Goal: Complete application form: Complete application form

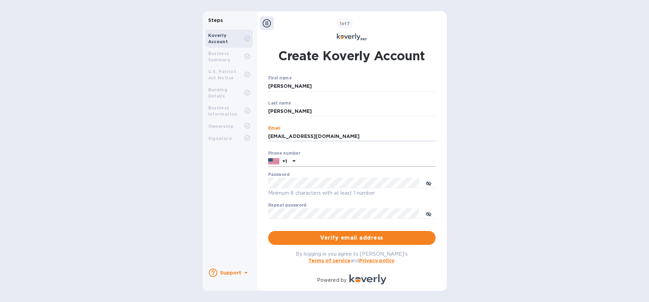
click at [318, 163] on input "text" at bounding box center [366, 162] width 137 height 10
type input "8003836422"
click at [330, 184] on icon "toggle password visibility" at bounding box center [429, 184] width 2 height 2
click at [330, 239] on span "Verify email address" at bounding box center [352, 238] width 156 height 8
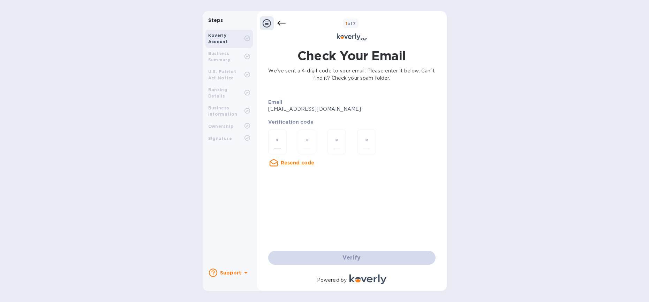
click at [278, 143] on input "number" at bounding box center [277, 142] width 7 height 13
type input "9"
type input "3"
type input "0"
type input "8"
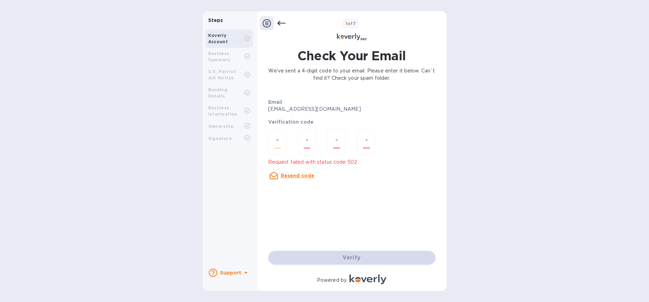
click at [280, 141] on input "number" at bounding box center [277, 142] width 7 height 13
type input "9"
type input "3"
type input "0"
type input "8"
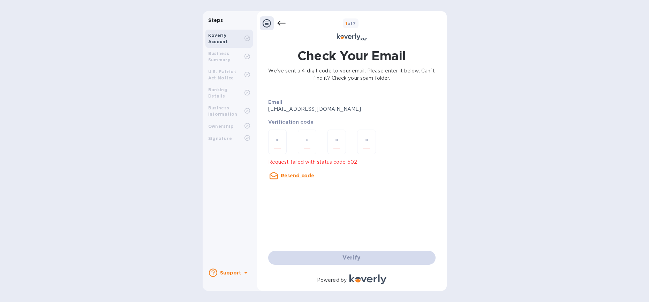
click at [300, 175] on u "Resend code" at bounding box center [298, 176] width 34 height 6
click at [295, 176] on u "Resend code" at bounding box center [298, 176] width 34 height 6
click at [295, 176] on div "Email abr***@altraco.com Verification code Resend code Verify" at bounding box center [351, 179] width 173 height 178
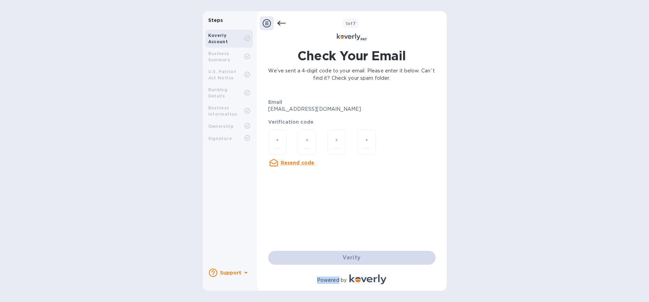
click at [295, 176] on div "Email abr***@altraco.com Verification code Resend code Verify" at bounding box center [351, 179] width 173 height 178
click at [291, 164] on u "Resend code" at bounding box center [298, 163] width 34 height 6
click at [278, 140] on input "number" at bounding box center [277, 142] width 7 height 13
type input "8"
type input "6"
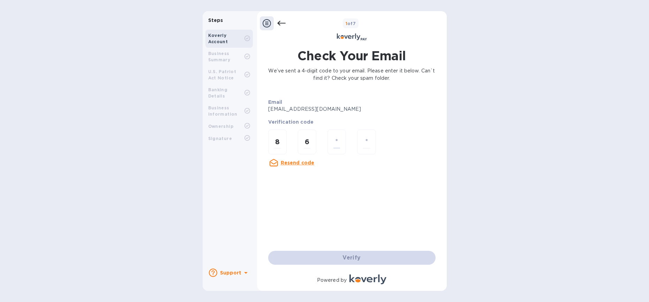
type input "4"
type input "7"
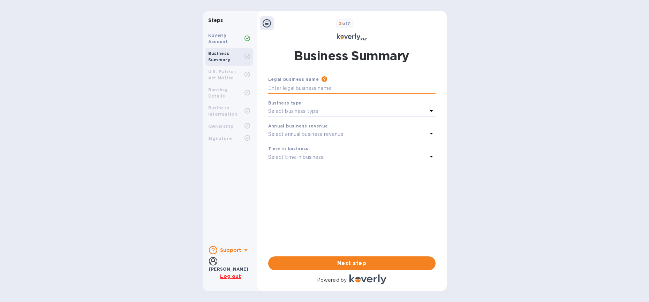
click at [317, 85] on input "text" at bounding box center [351, 88] width 167 height 10
type input "Altraco, LLC"
click at [330, 109] on icon at bounding box center [431, 111] width 8 height 8
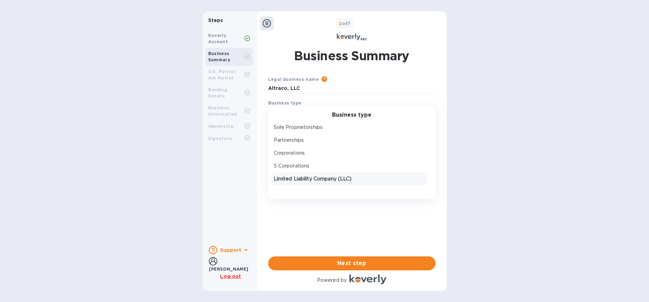
click at [320, 177] on p "Limited Liability Company (LLC)" at bounding box center [349, 178] width 151 height 7
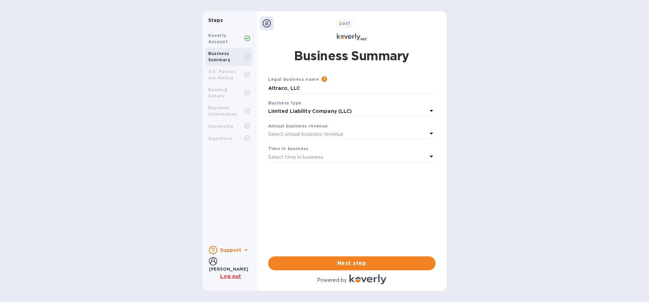
click at [330, 131] on div "Select annual business revenue" at bounding box center [347, 134] width 159 height 10
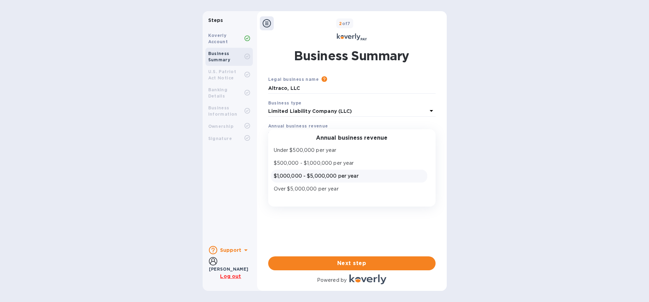
click at [330, 175] on p "$1,000,000 - $5,000,000 per year" at bounding box center [349, 176] width 151 height 7
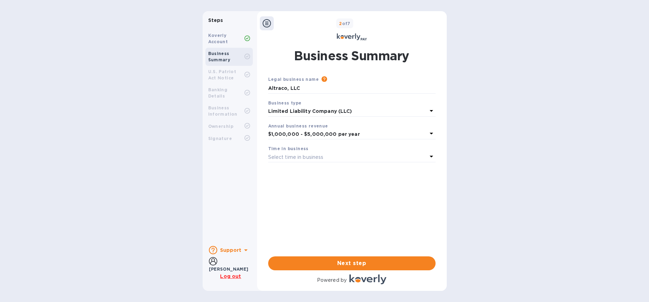
click at [330, 157] on div "Select time in business" at bounding box center [347, 157] width 159 height 10
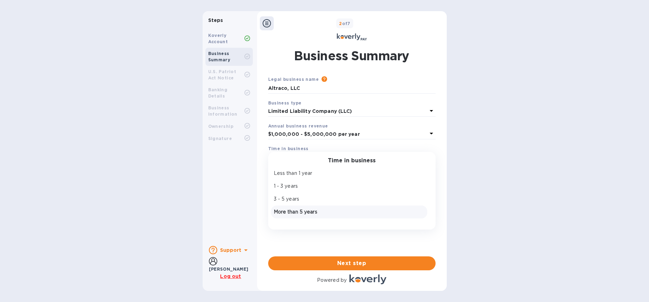
click at [326, 212] on p "More than 5 years" at bounding box center [349, 212] width 151 height 7
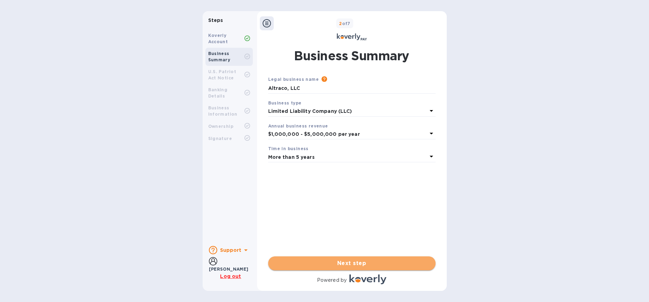
click at [330, 266] on span "Next step" at bounding box center [352, 264] width 156 height 8
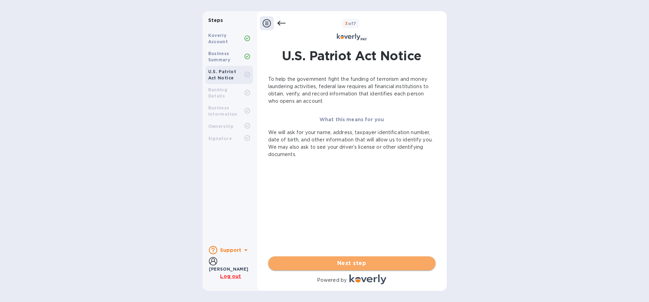
click at [330, 262] on span "Next step" at bounding box center [352, 264] width 156 height 8
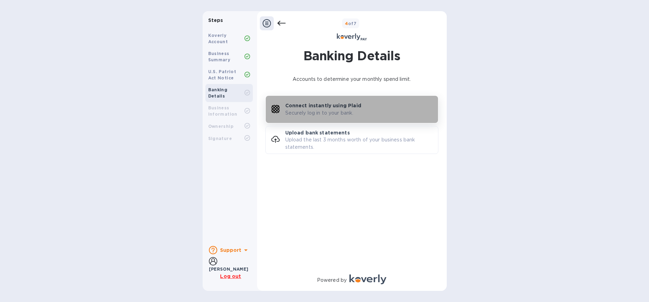
click at [330, 106] on p "Connect instantly using Plaid" at bounding box center [323, 105] width 76 height 7
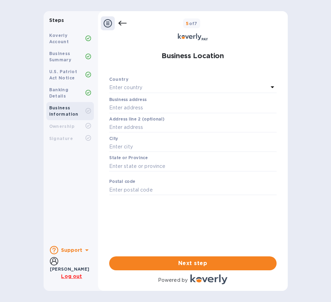
click at [196, 85] on div "Enter country" at bounding box center [188, 88] width 159 height 10
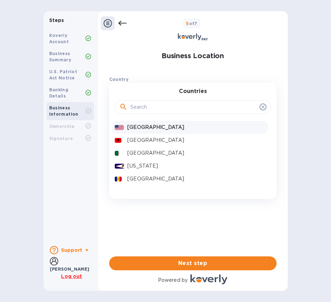
click at [165, 129] on p "United States" at bounding box center [196, 127] width 138 height 7
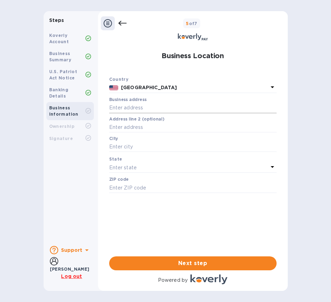
click at [172, 111] on input "text" at bounding box center [192, 108] width 167 height 10
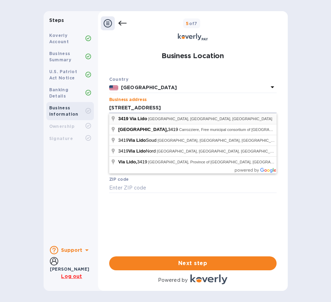
type input "3419 Via Lido"
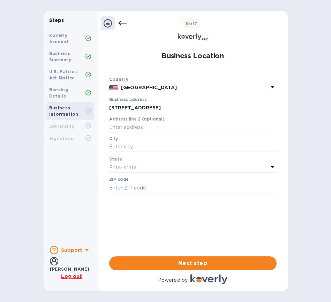
type input "Newport Beach"
type input "92663"
click at [158, 126] on input "text" at bounding box center [192, 127] width 167 height 10
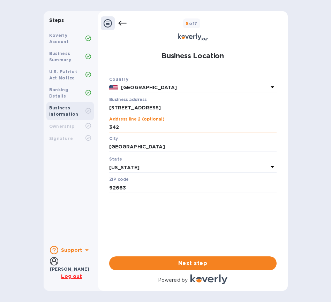
type input "342"
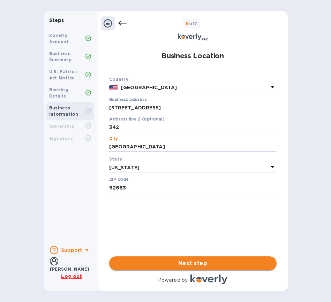
click at [190, 262] on span "Next step" at bounding box center [193, 264] width 156 height 8
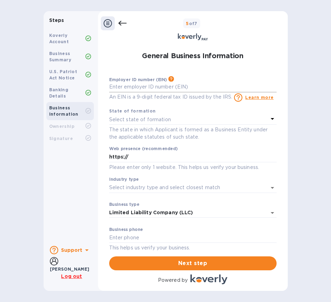
click at [195, 87] on input "text" at bounding box center [192, 87] width 167 height 10
type input "***93"
click at [168, 120] on p "Select state of formation" at bounding box center [140, 119] width 62 height 7
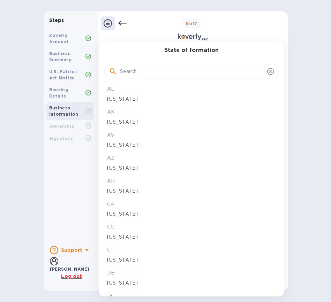
click at [129, 215] on p "California" at bounding box center [191, 214] width 169 height 7
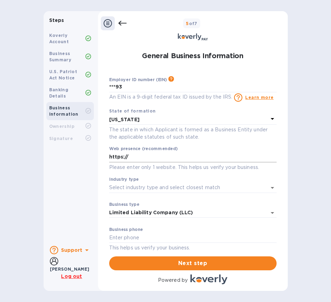
click at [175, 158] on input "https://" at bounding box center [192, 157] width 167 height 10
type input "https://altraco.com"
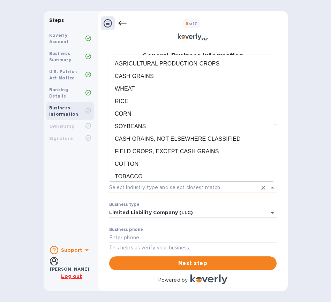
click at [164, 187] on input "Industry type" at bounding box center [183, 188] width 148 height 10
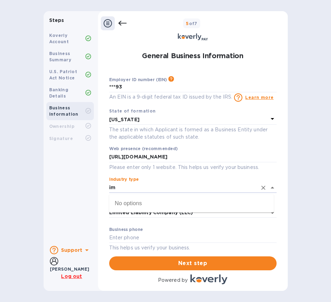
type input "i"
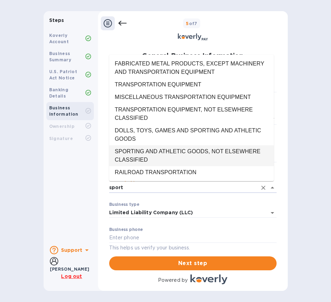
click at [165, 150] on li "SPORTING AND ATHLETIC GOODS, NOT ELSEWHERE CLASSIFIED" at bounding box center [191, 155] width 165 height 21
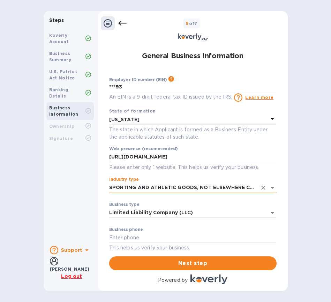
click at [270, 189] on icon "Open" at bounding box center [272, 188] width 8 height 8
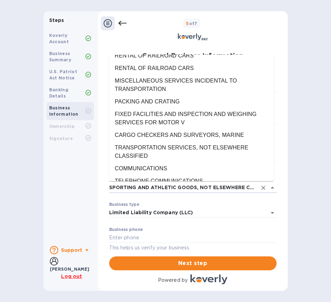
scroll to position [13136, 0]
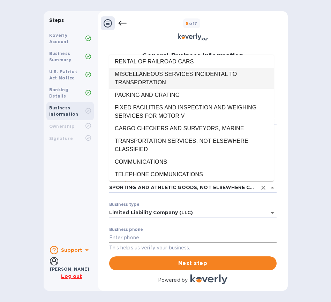
type input "SPORTING AND ATHLETIC GOODS, NOT ELSEWHERE CLASSIFIED"
click at [213, 237] on input "text" at bounding box center [192, 238] width 167 height 10
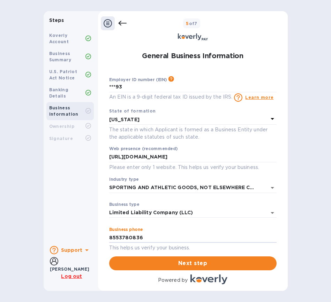
drag, startPoint x: 152, startPoint y: 238, endPoint x: 97, endPoint y: 238, distance: 55.5
click at [97, 238] on div "Steps Koverly Account Business Summary U.S. Patriot Act Notice Banking Details …" at bounding box center [166, 151] width 244 height 280
type input "8003836422"
type input "info@altraco.com"
click at [190, 264] on span "Next step" at bounding box center [193, 264] width 156 height 8
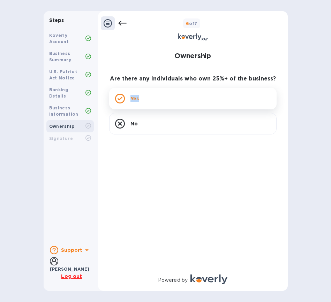
click at [148, 95] on div "Yes" at bounding box center [192, 99] width 167 height 22
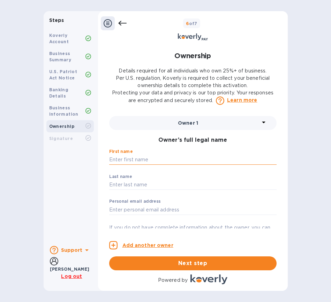
click at [137, 161] on input "text" at bounding box center [192, 160] width 167 height 10
type input "Albert"
type input "Brenner"
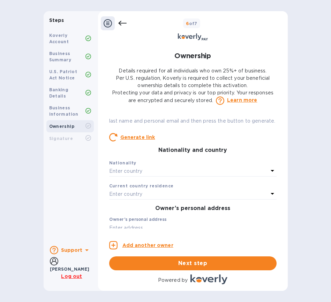
scroll to position [122, 0]
type input "aabrenner@mac.com"
click at [185, 176] on div "Enter country" at bounding box center [188, 171] width 159 height 10
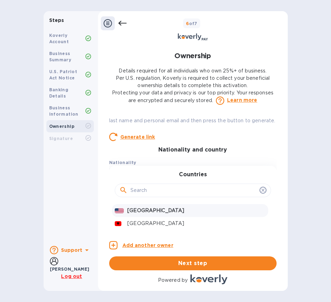
click at [156, 215] on p "United States" at bounding box center [196, 210] width 138 height 7
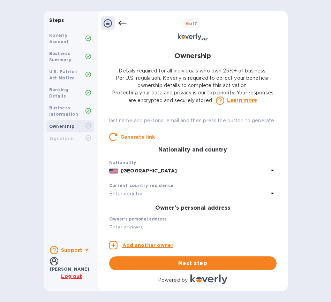
click at [181, 199] on div "Enter country" at bounding box center [188, 194] width 159 height 10
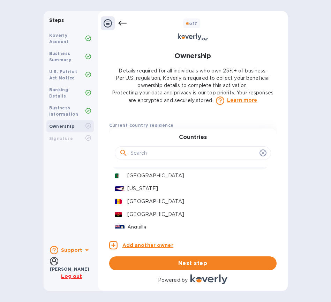
scroll to position [0, 0]
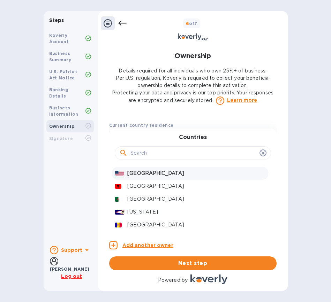
click at [141, 177] on p "United States" at bounding box center [196, 173] width 138 height 7
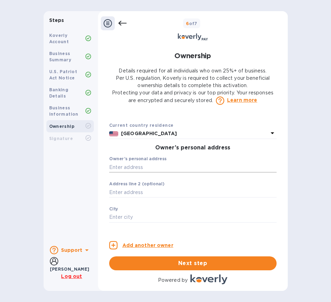
click at [143, 173] on input "text" at bounding box center [192, 167] width 167 height 10
type input "729 Mathews St"
type input "Fort Collins"
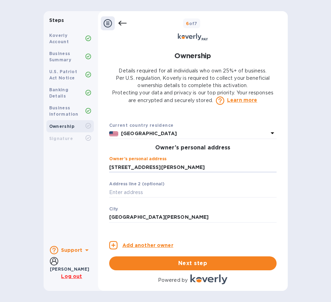
type input "80524"
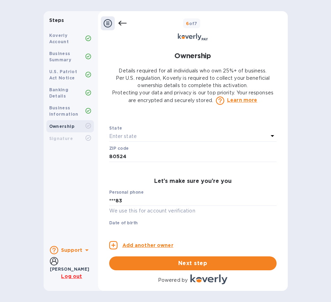
scroll to position [291, 0]
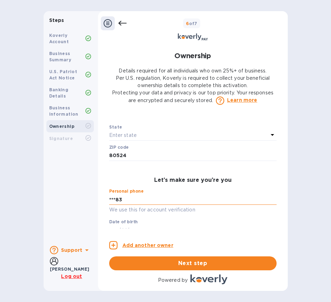
click at [164, 205] on input "***83" at bounding box center [192, 200] width 167 height 10
type input "***83"
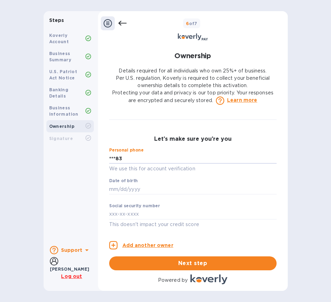
scroll to position [339, 0]
click at [192, 191] on input "text" at bounding box center [192, 189] width 167 height 10
type input "***69"
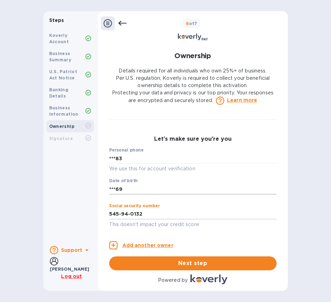
type input "***32"
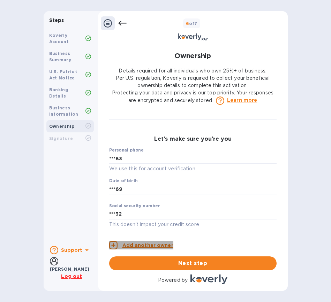
click at [148, 247] on p "Add another owner" at bounding box center [147, 245] width 51 height 7
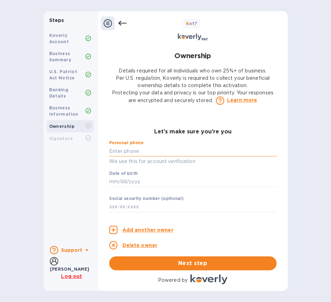
click at [163, 157] on input "text" at bounding box center [192, 151] width 167 height 10
type input "***07"
type input "***65"
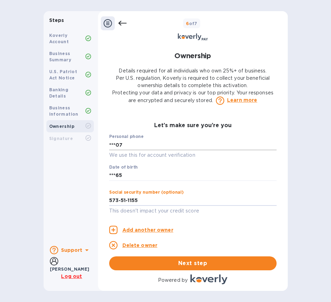
type input "***55"
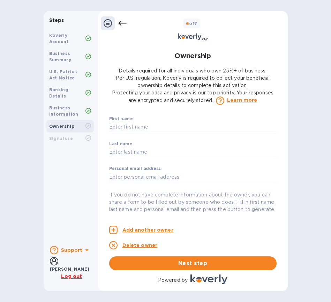
scroll to position [0, 0]
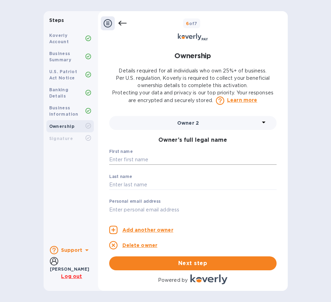
click at [212, 156] on input "text" at bounding box center [192, 160] width 167 height 10
type input "Scott"
type input "Williams"
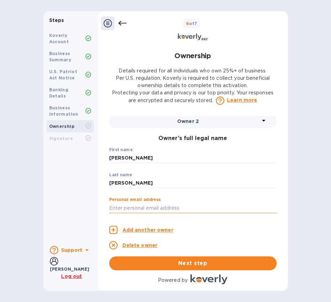
paste input "lidostw@gmail.com"
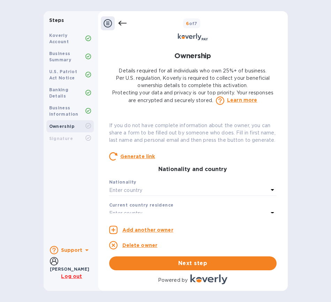
scroll to position [103, 0]
type input "lidostw@gmail.com"
click at [168, 195] on div "Enter country" at bounding box center [188, 191] width 159 height 10
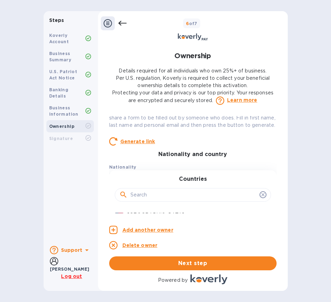
scroll to position [133, 0]
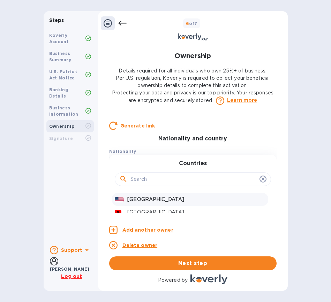
click at [167, 203] on p "United States" at bounding box center [196, 199] width 138 height 7
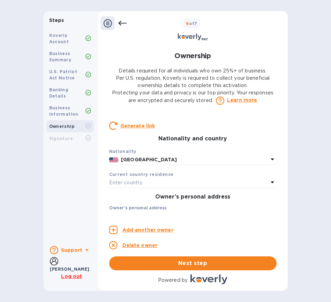
click at [174, 188] on div "Enter country" at bounding box center [188, 183] width 159 height 10
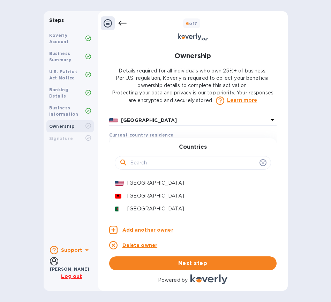
scroll to position [175, 0]
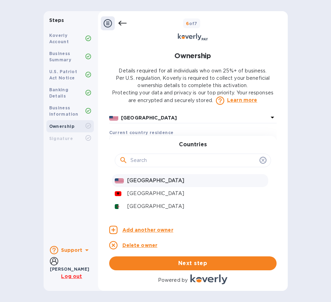
click at [161, 185] on p "United States" at bounding box center [196, 180] width 138 height 7
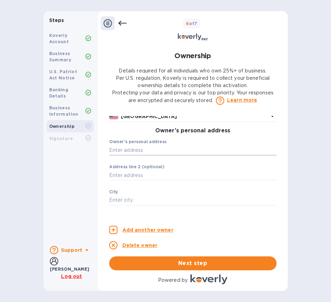
scroll to position [211, 0]
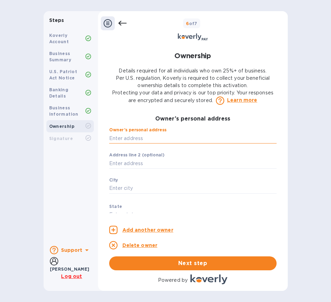
click at [182, 144] on input "text" at bounding box center [192, 138] width 167 height 10
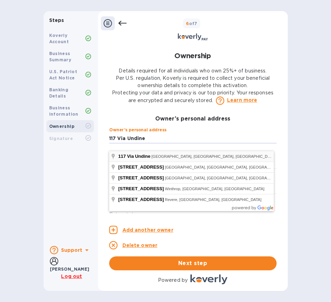
type input "117 Via Undine"
type input "Newport Beach"
type input "92663"
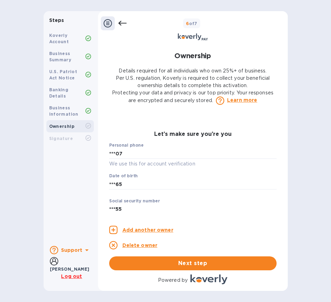
scroll to position [354, 0]
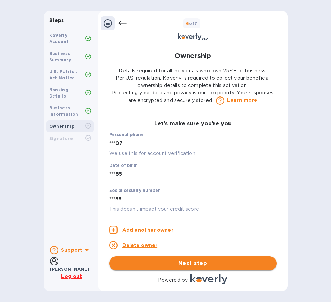
click at [192, 265] on span "Next step" at bounding box center [193, 264] width 156 height 8
click at [178, 261] on span "Next step" at bounding box center [193, 264] width 156 height 8
click at [74, 228] on div "Koverly Account Business Summary U.S. Patriot Act Notice Banking Details Busine…" at bounding box center [70, 134] width 53 height 214
click at [70, 251] on b "Support" at bounding box center [72, 251] width 22 height 6
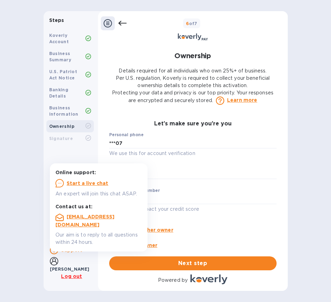
click at [82, 183] on u "Start a live chat" at bounding box center [88, 184] width 42 height 6
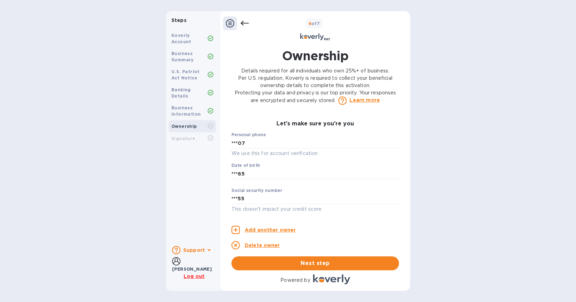
click at [330, 101] on p "Learn more" at bounding box center [364, 100] width 30 height 7
click at [314, 238] on div "Add another owner Delete owner Next step" at bounding box center [314, 245] width 167 height 52
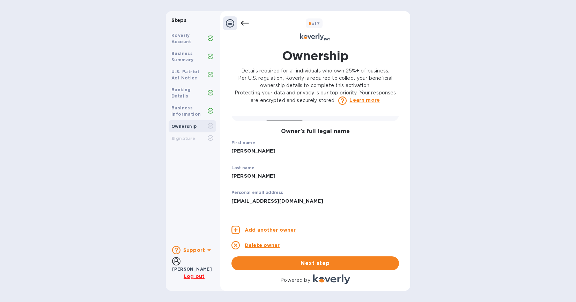
scroll to position [0, 0]
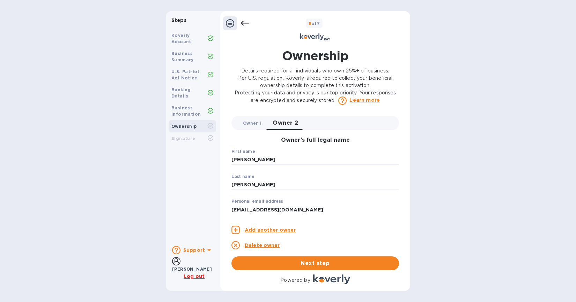
click at [255, 126] on span "Owner 1 0" at bounding box center [252, 123] width 18 height 7
type input "Albert"
type input "Brenner"
type input "aabrenner@mac.com"
type input "729 Mathews St"
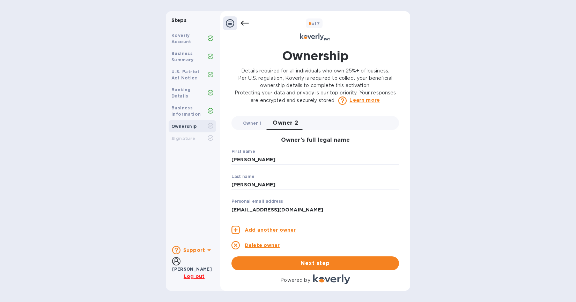
type input "Fort Collins"
type input "80524"
type input "***83"
type input "***69"
type input "***32"
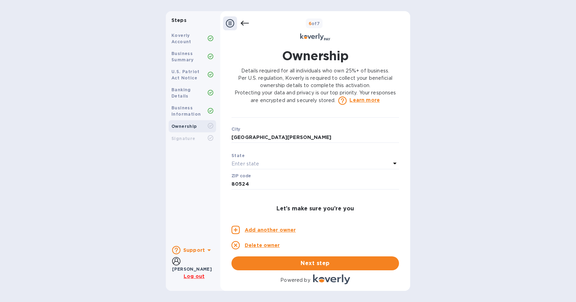
scroll to position [269, 0]
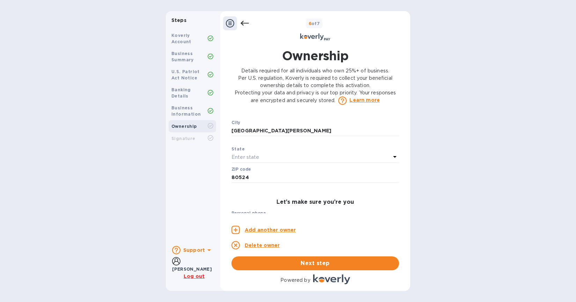
click at [316, 163] on div "Enter state" at bounding box center [310, 158] width 159 height 10
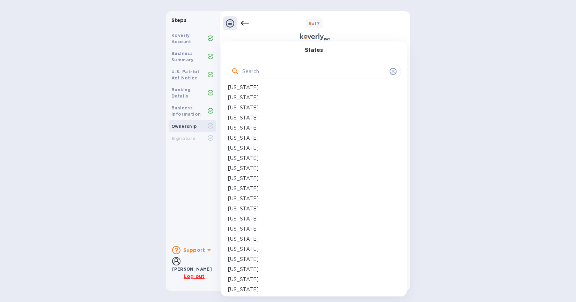
click at [251, 147] on div "Colorado" at bounding box center [314, 148] width 172 height 7
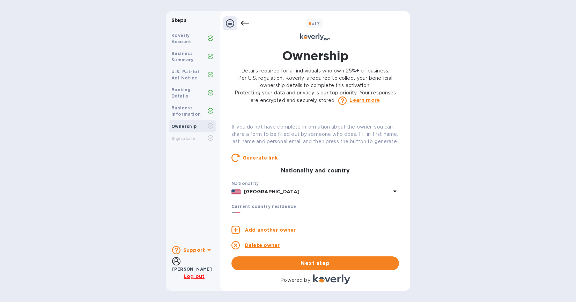
scroll to position [0, 0]
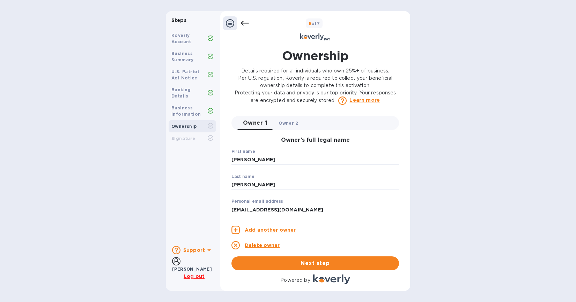
click at [290, 124] on span "Owner 2 0" at bounding box center [288, 123] width 20 height 7
type input "Scott"
type input "Williams"
type input "lidostw@gmail.com"
type input "117 Via Undine"
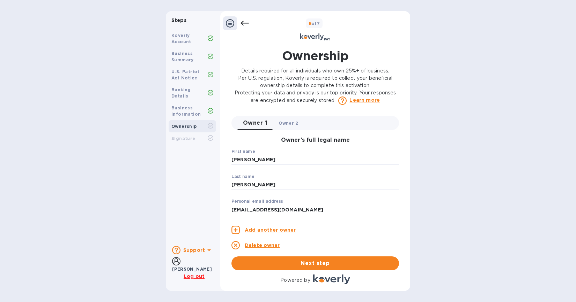
type input "Newport Beach"
type input "92663"
type input "***07"
type input "***65"
type input "***55"
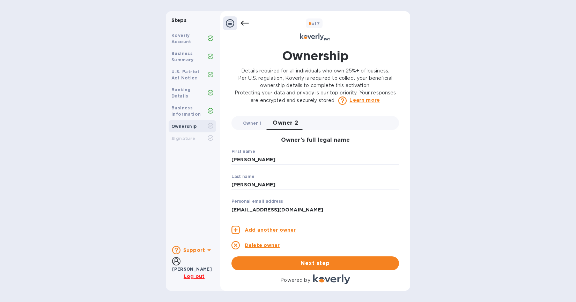
click at [253, 125] on span "Owner 1 0" at bounding box center [252, 123] width 18 height 7
type input "Albert"
type input "Brenner"
type input "aabrenner@mac.com"
type input "729 Mathews St"
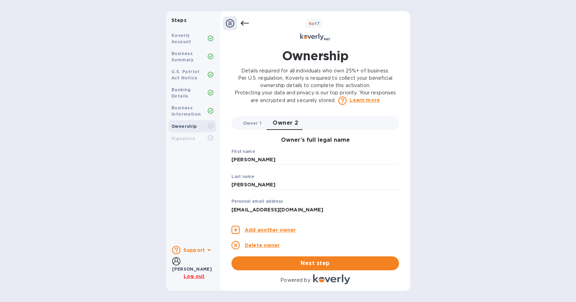
type input "Fort Collins"
type input "80524"
type input "***83"
type input "***69"
type input "***32"
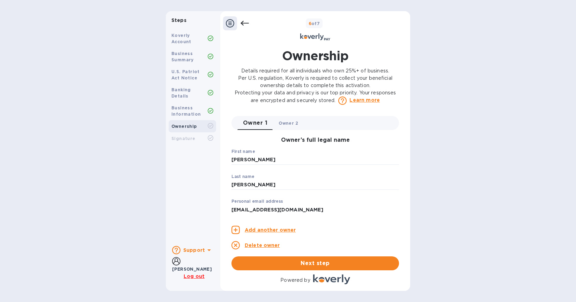
click at [286, 123] on span "Owner 2 0" at bounding box center [288, 123] width 20 height 7
type input "Scott"
type input "Williams"
type input "lidostw@gmail.com"
type input "117 Via Undine"
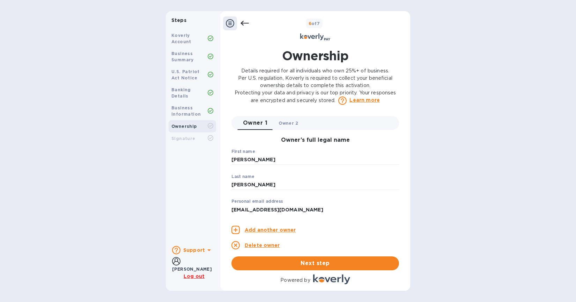
type input "Newport Beach"
type input "92663"
type input "***07"
type input "***65"
type input "***55"
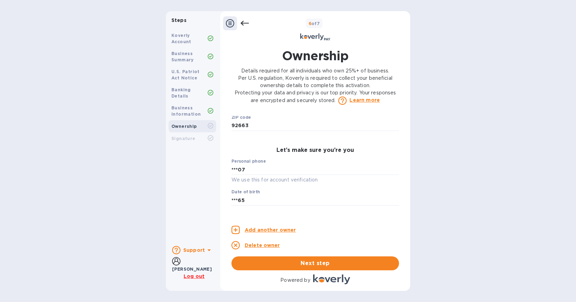
scroll to position [354, 0]
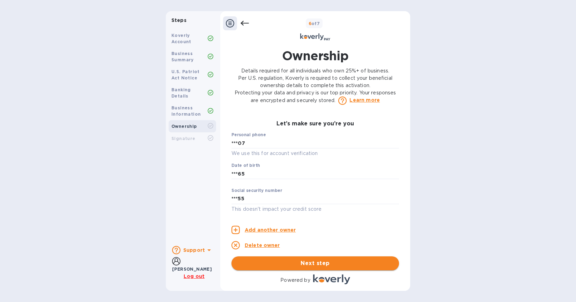
click at [313, 264] on span "Next step" at bounding box center [315, 264] width 156 height 8
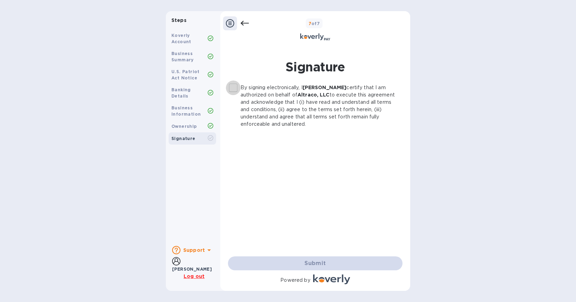
click at [232, 89] on input "By signing electronically, I Albert Brenner certify that I am authorized on beh…" at bounding box center [233, 88] width 15 height 15
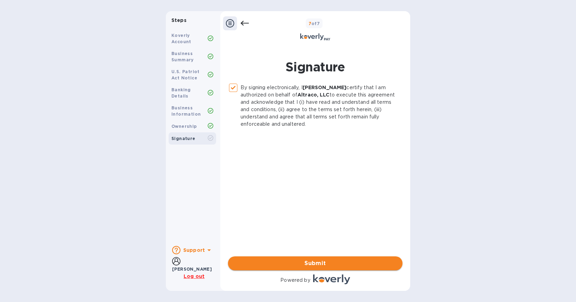
click at [312, 262] on span "Submit" at bounding box center [314, 264] width 163 height 8
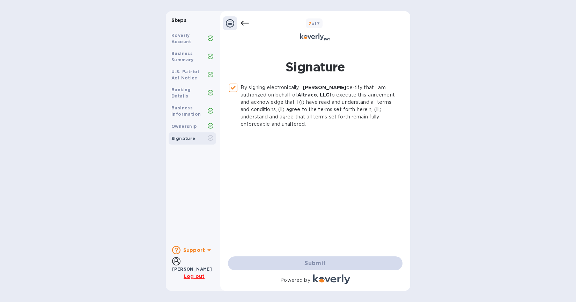
checkbox input "false"
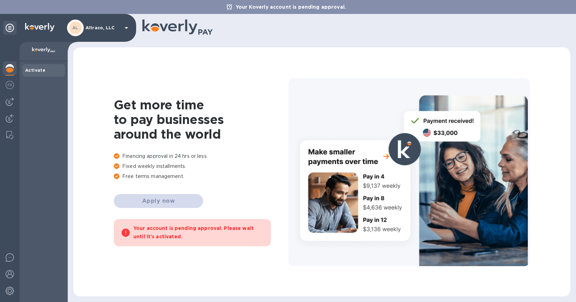
click at [126, 27] on icon at bounding box center [126, 28] width 8 height 8
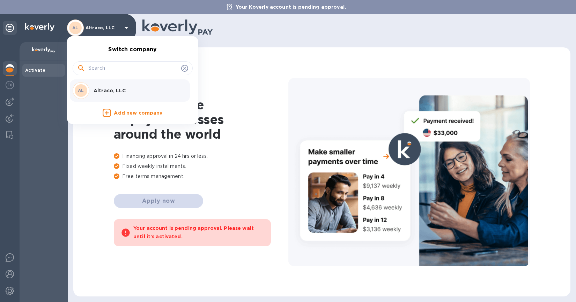
click at [242, 52] on div at bounding box center [288, 151] width 576 height 302
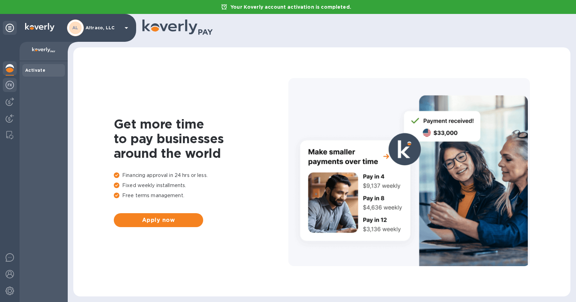
click at [9, 85] on img at bounding box center [10, 85] width 8 height 8
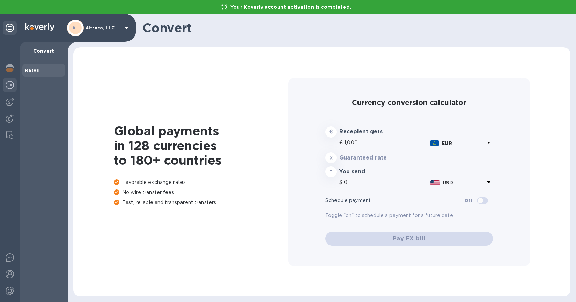
type input "1,171.44"
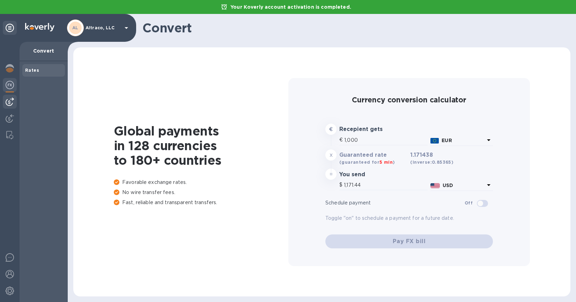
click at [9, 99] on img at bounding box center [10, 102] width 8 height 8
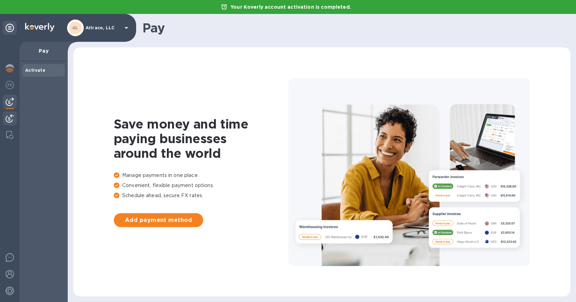
click at [10, 119] on img at bounding box center [10, 118] width 8 height 8
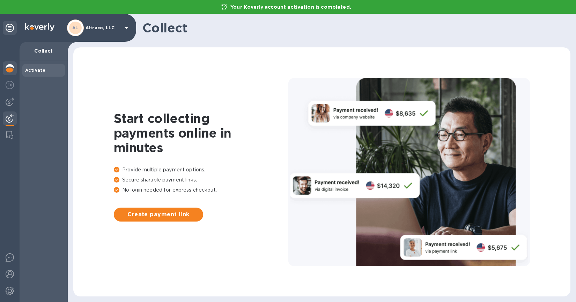
click at [9, 67] on img at bounding box center [10, 68] width 8 height 8
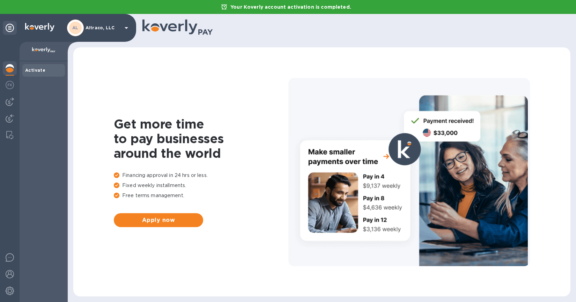
click at [127, 27] on icon at bounding box center [126, 28] width 8 height 8
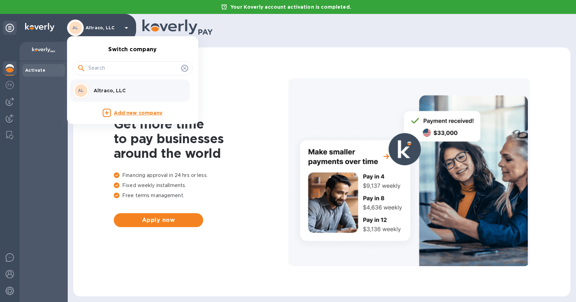
click at [45, 145] on div at bounding box center [288, 151] width 576 height 302
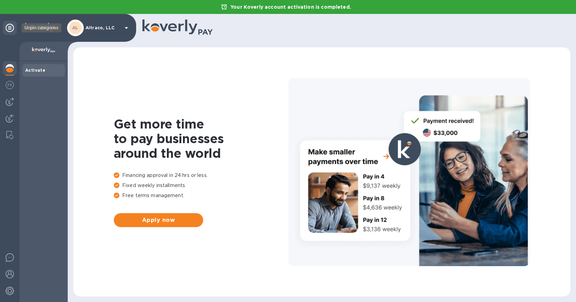
click at [11, 31] on icon at bounding box center [10, 28] width 8 height 8
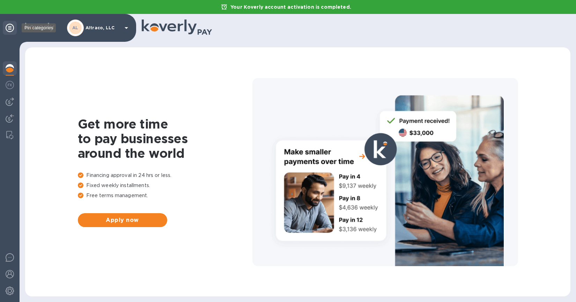
click at [11, 31] on icon at bounding box center [10, 28] width 8 height 8
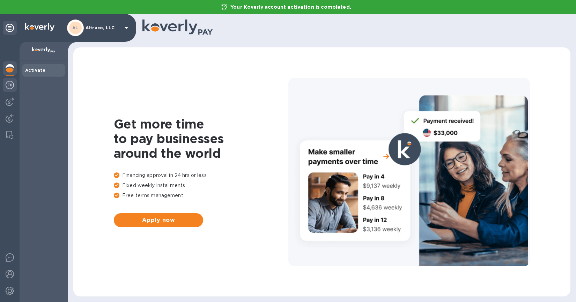
click at [10, 85] on img at bounding box center [10, 85] width 8 height 8
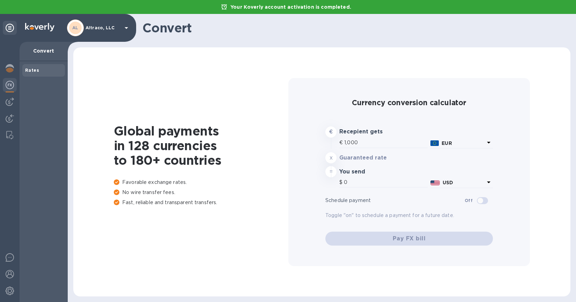
type input "1,171.44"
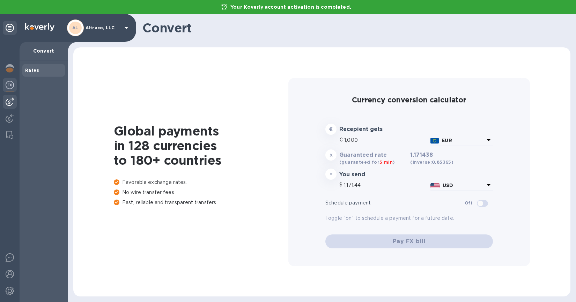
click at [10, 100] on img at bounding box center [10, 102] width 8 height 8
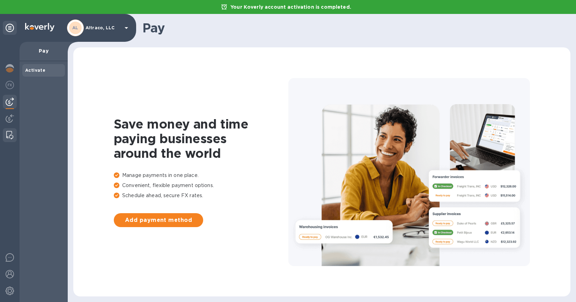
click at [8, 133] on img at bounding box center [9, 135] width 7 height 8
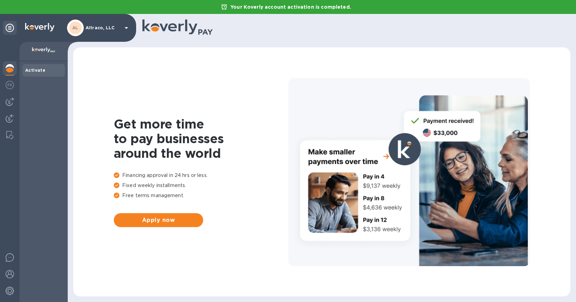
click at [31, 70] on b "Activate" at bounding box center [35, 70] width 20 height 5
